Goal: Transaction & Acquisition: Purchase product/service

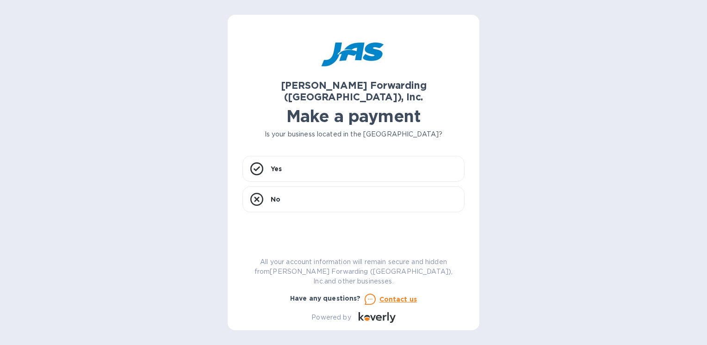
click at [674, 22] on div "[PERSON_NAME] Forwarding ([GEOGRAPHIC_DATA]), Inc. Make a payment Is your busin…" at bounding box center [353, 172] width 707 height 345
click at [364, 156] on div "Yes" at bounding box center [353, 169] width 222 height 26
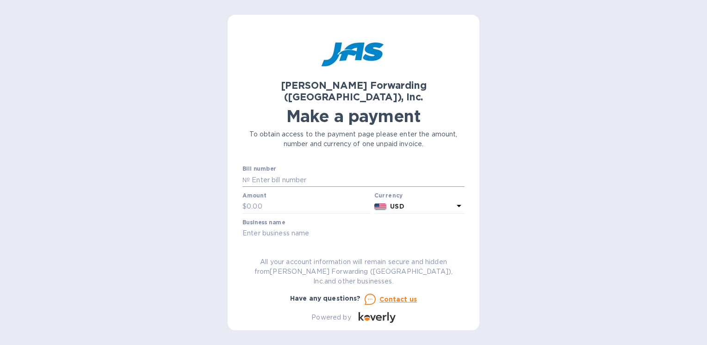
click at [336, 173] on input "text" at bounding box center [357, 180] width 215 height 14
type input "BNA503322018"
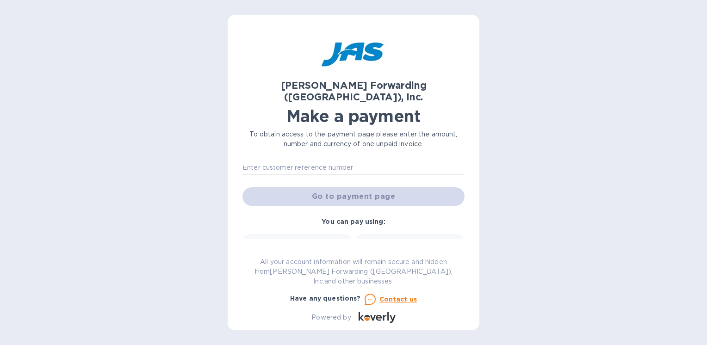
scroll to position [46, 0]
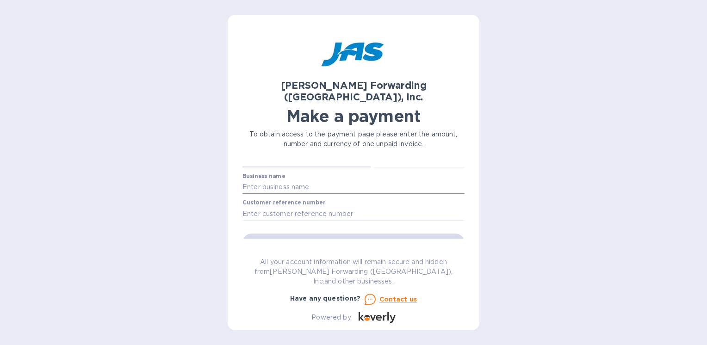
type input "1,976.47"
click at [335, 180] on input "text" at bounding box center [353, 187] width 222 height 14
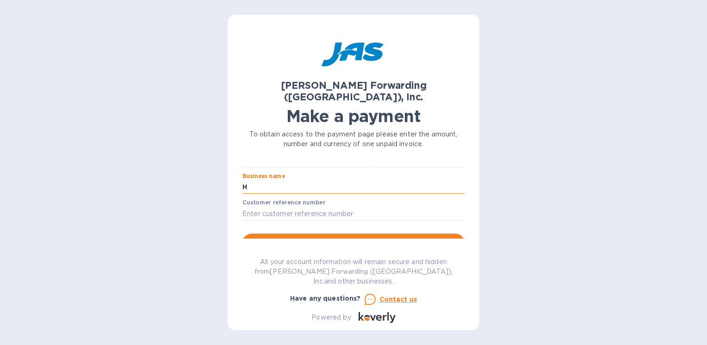
type input "HealthSmart Foods Inc"
click at [413, 237] on span "Go to payment page" at bounding box center [353, 242] width 207 height 11
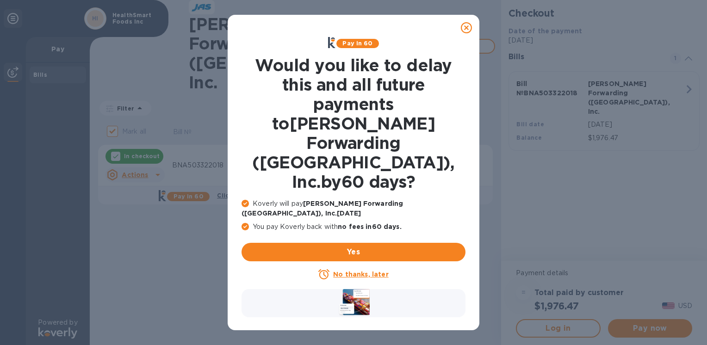
click at [467, 26] on icon at bounding box center [466, 27] width 11 height 11
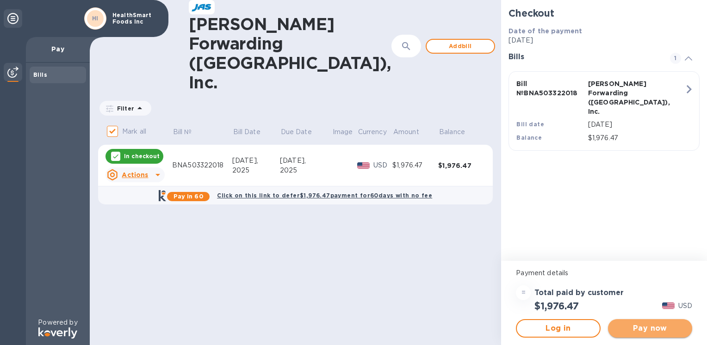
click at [664, 322] on button "Pay now" at bounding box center [650, 328] width 84 height 19
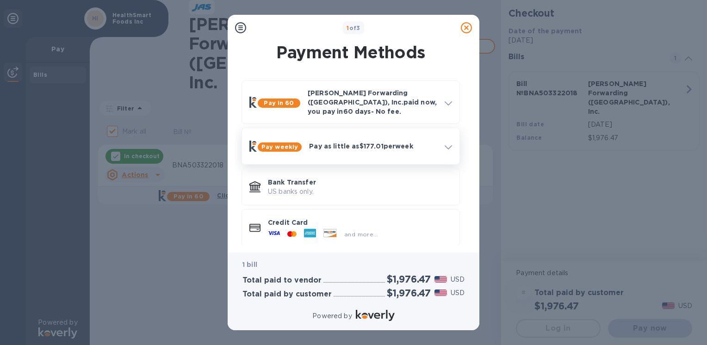
scroll to position [1, 0]
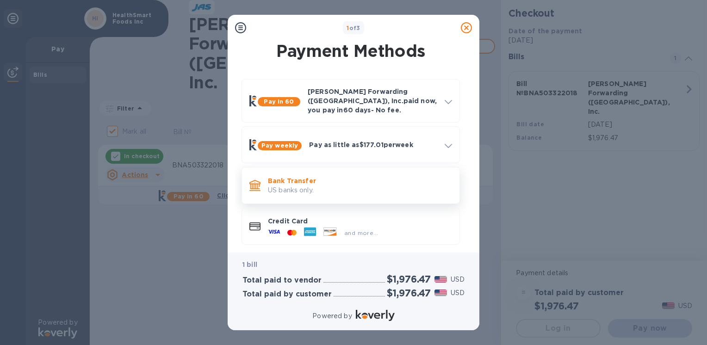
click at [387, 176] on p "Bank Transfer" at bounding box center [360, 180] width 184 height 9
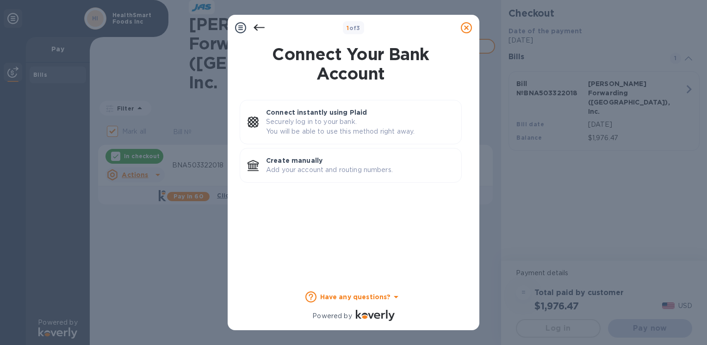
scroll to position [0, 0]
click at [377, 174] on p "Add your account and routing numbers." at bounding box center [360, 170] width 188 height 10
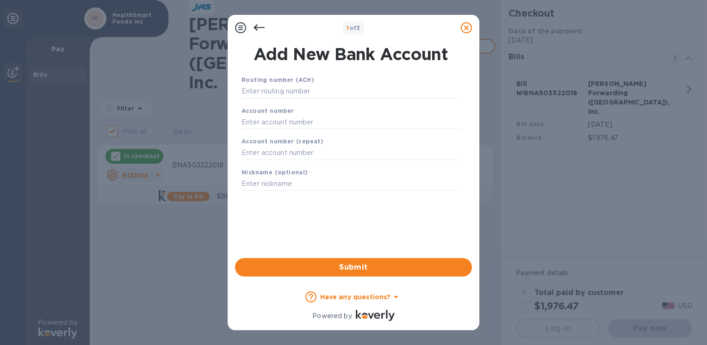
click at [376, 83] on div "Routing number (ACH)" at bounding box center [351, 86] width 226 height 31
click at [322, 79] on div "Routing number (ACH)" at bounding box center [351, 86] width 226 height 31
click at [315, 98] on input "text" at bounding box center [351, 92] width 218 height 14
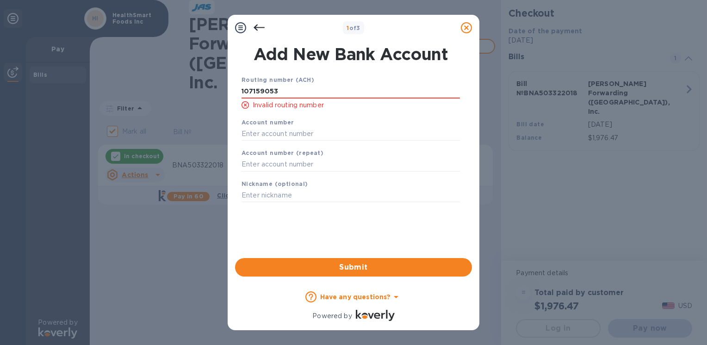
drag, startPoint x: 302, startPoint y: 93, endPoint x: 120, endPoint y: 102, distance: 181.6
click at [120, 102] on div "1 of 3 Add New Bank Account Routing number (ACH) [FINANCIAL_ID] Invalid routing…" at bounding box center [353, 172] width 707 height 345
type input "107159053"
drag, startPoint x: 322, startPoint y: 94, endPoint x: 162, endPoint y: 90, distance: 159.2
click at [162, 90] on div "1 of 3 Add New Bank Account Routing number (ACH) [FINANCIAL_ID] Invalid routing…" at bounding box center [353, 172] width 707 height 345
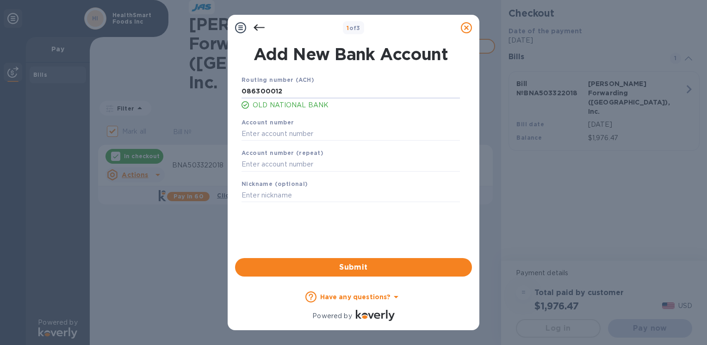
type input "086300012"
type input "107159053"
type input "N"
click at [306, 97] on input "086300012" at bounding box center [351, 92] width 218 height 14
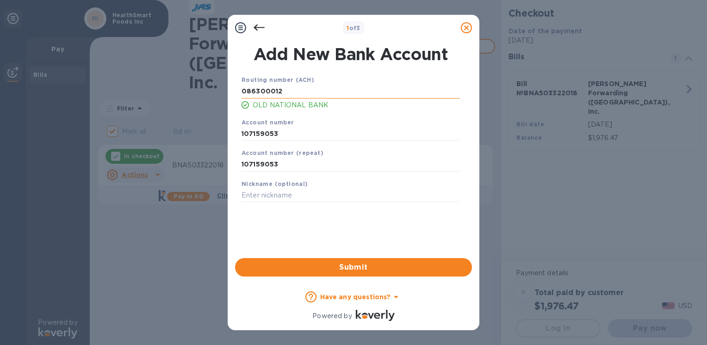
click at [306, 97] on input "086300012" at bounding box center [351, 92] width 218 height 14
click at [309, 142] on div "Account number 107159053" at bounding box center [351, 129] width 226 height 31
click at [309, 138] on input "107159053" at bounding box center [351, 134] width 218 height 14
click at [316, 163] on input "107159053" at bounding box center [351, 165] width 218 height 14
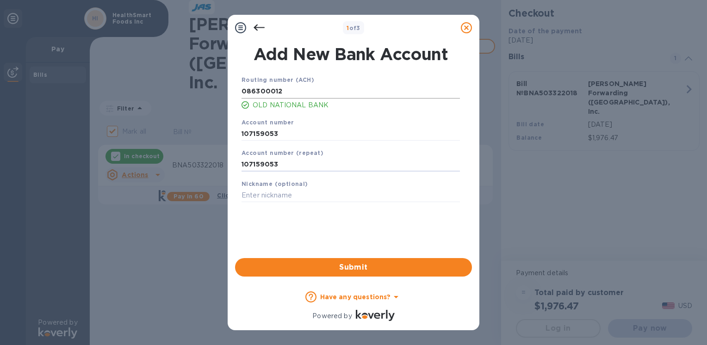
click at [334, 93] on input "086300012" at bounding box center [351, 92] width 218 height 14
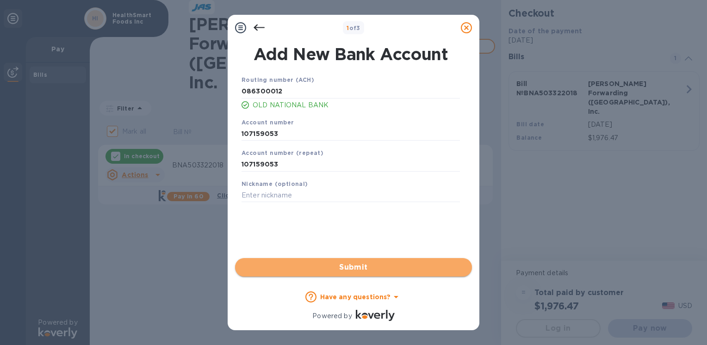
click at [381, 272] on span "Submit" at bounding box center [353, 267] width 222 height 11
